Goal: Task Accomplishment & Management: Manage account settings

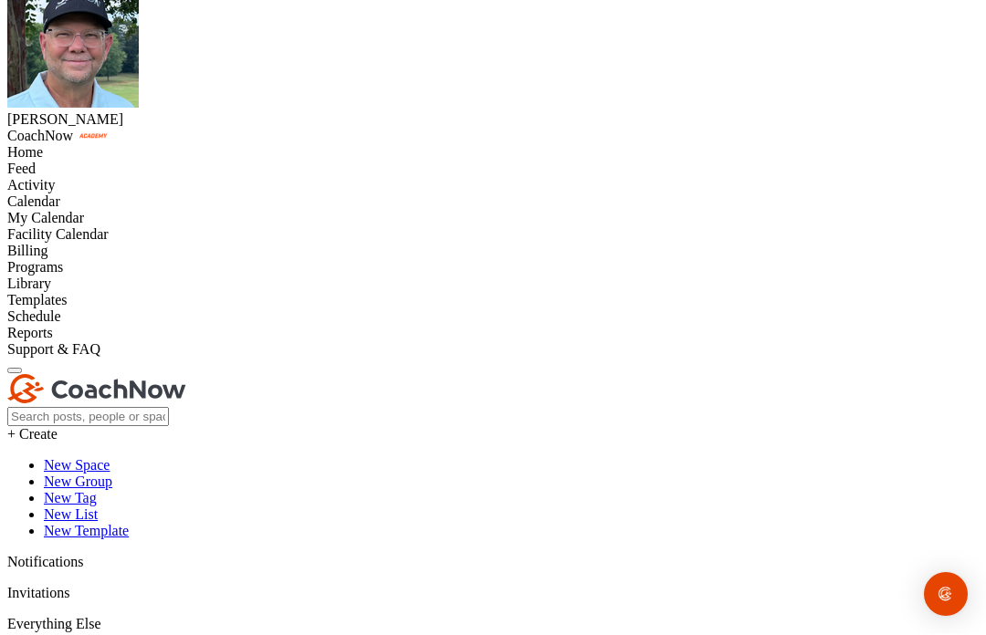
scroll to position [316, 0]
click at [112, 276] on div "Programs" at bounding box center [492, 267] width 971 height 16
